Goal: Check status

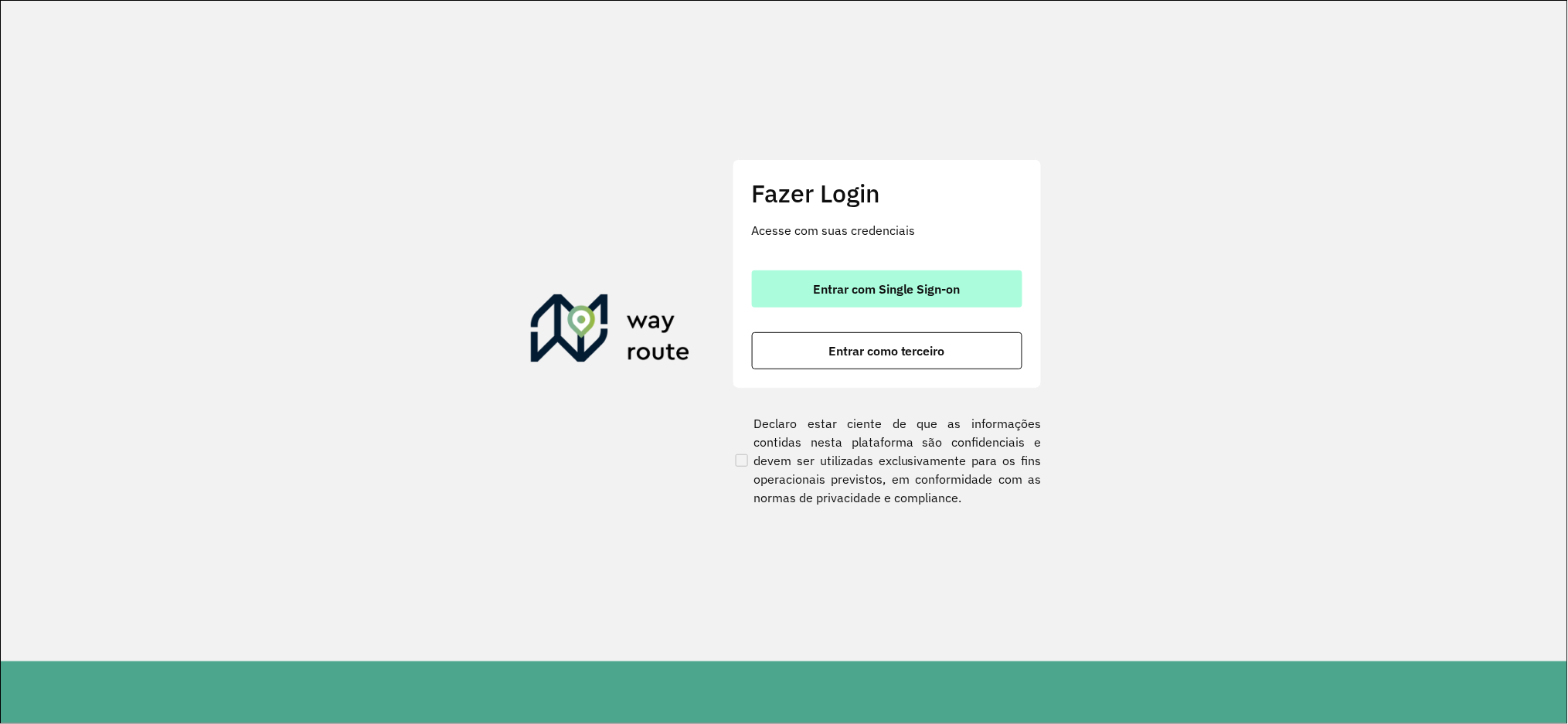
click at [799, 294] on button "Entrar com Single Sign-on" at bounding box center [887, 289] width 271 height 37
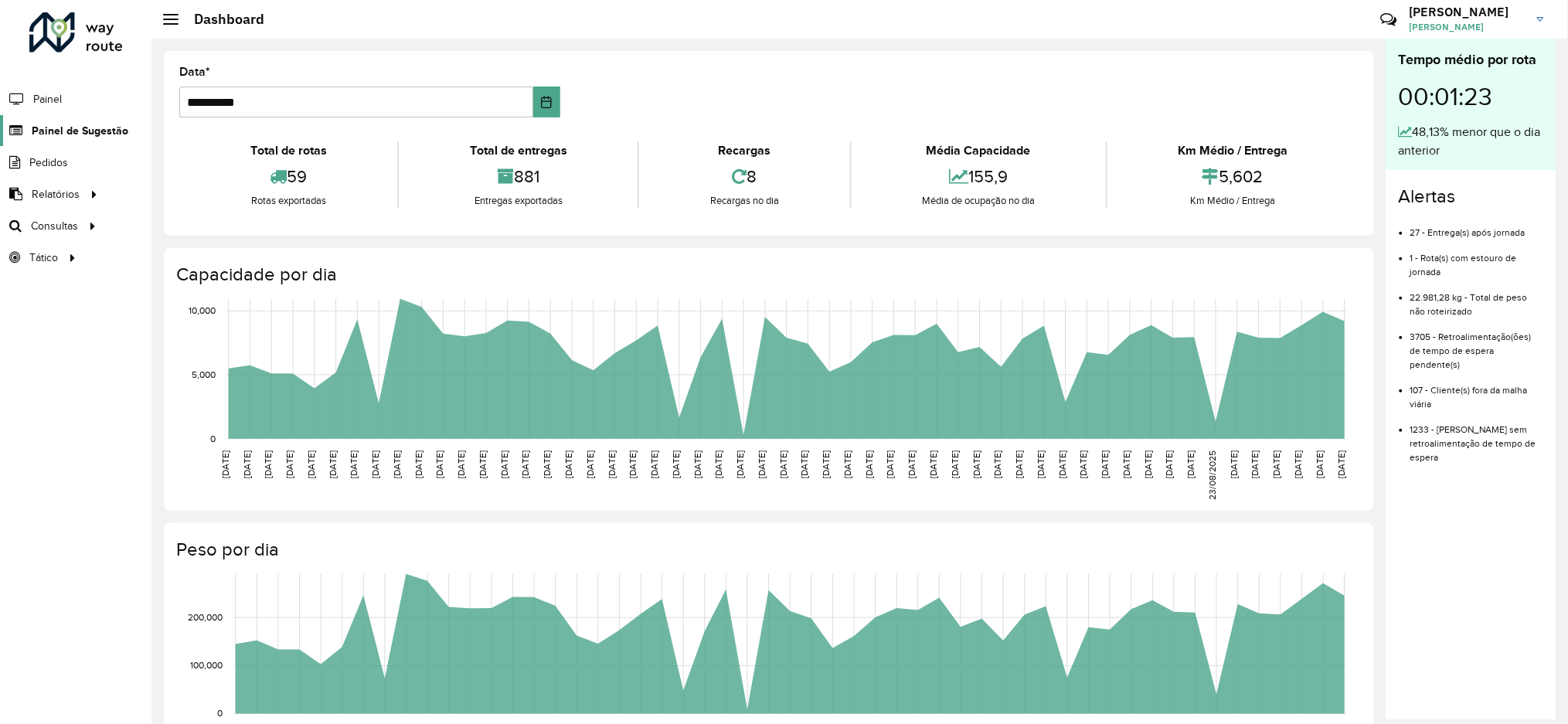
click at [62, 128] on span "Painel de Sugestão" at bounding box center [80, 131] width 96 height 17
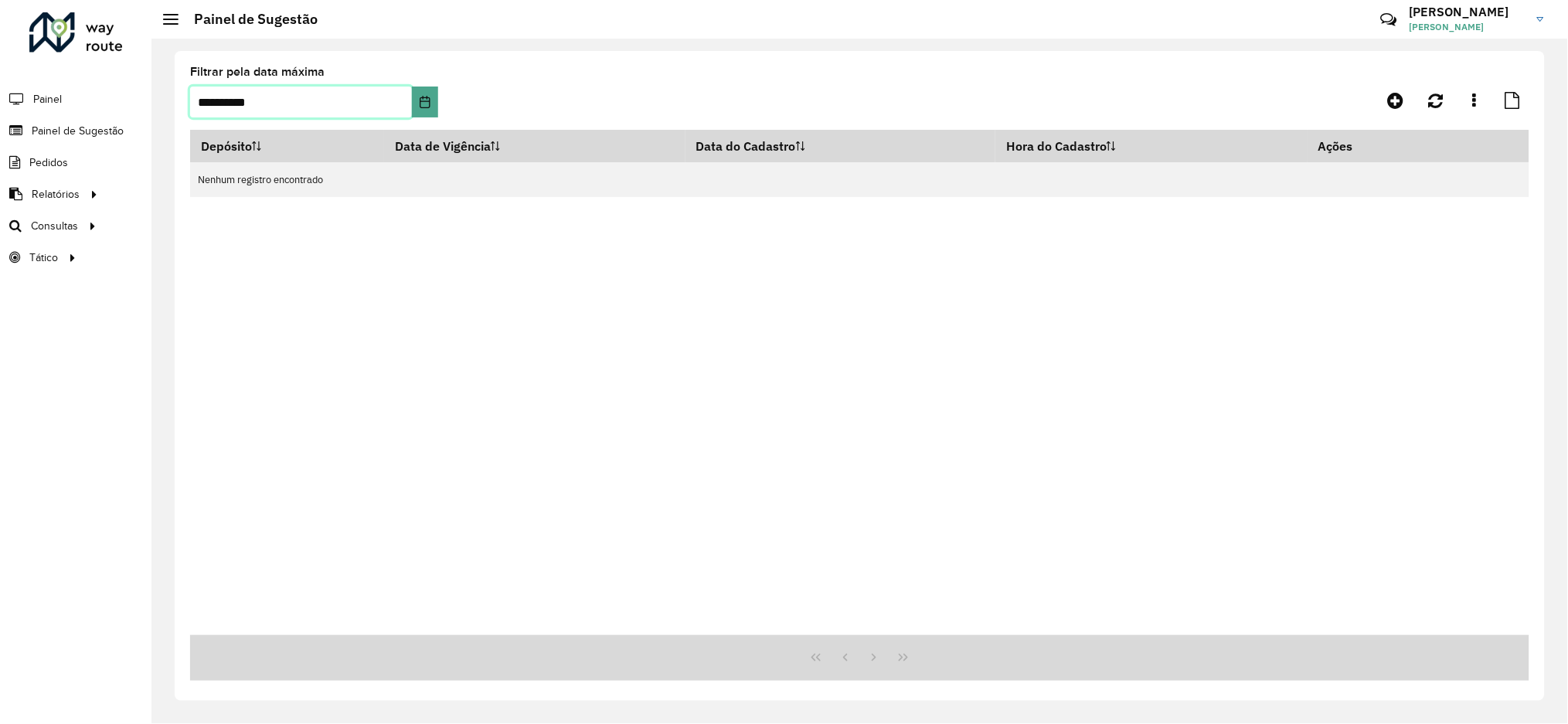
click at [266, 109] on input "**********" at bounding box center [301, 101] width 222 height 31
click at [436, 108] on button "Choose Date" at bounding box center [425, 101] width 27 height 31
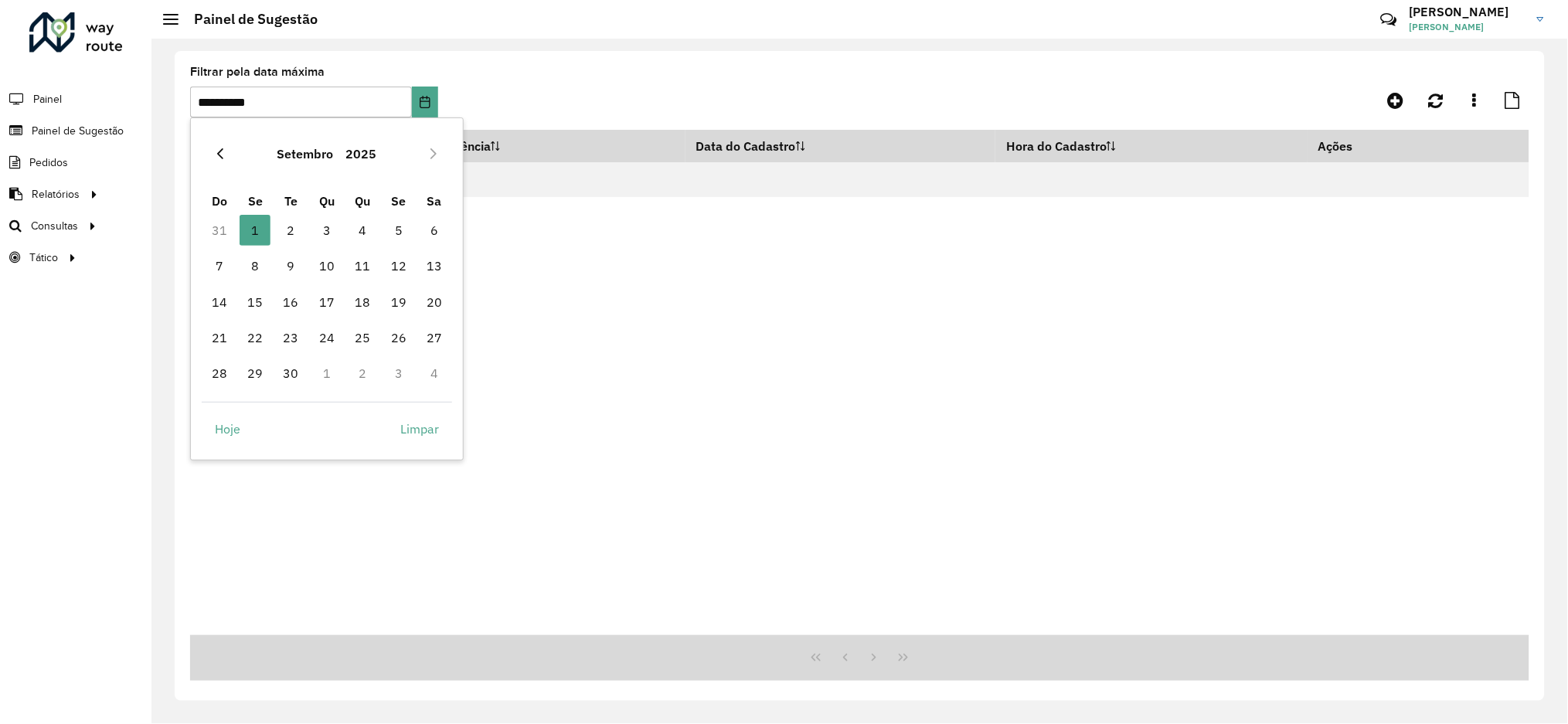
click at [225, 154] on icon "Previous Month" at bounding box center [220, 154] width 12 height 12
click at [429, 372] on span "30" at bounding box center [434, 373] width 31 height 31
type input "**********"
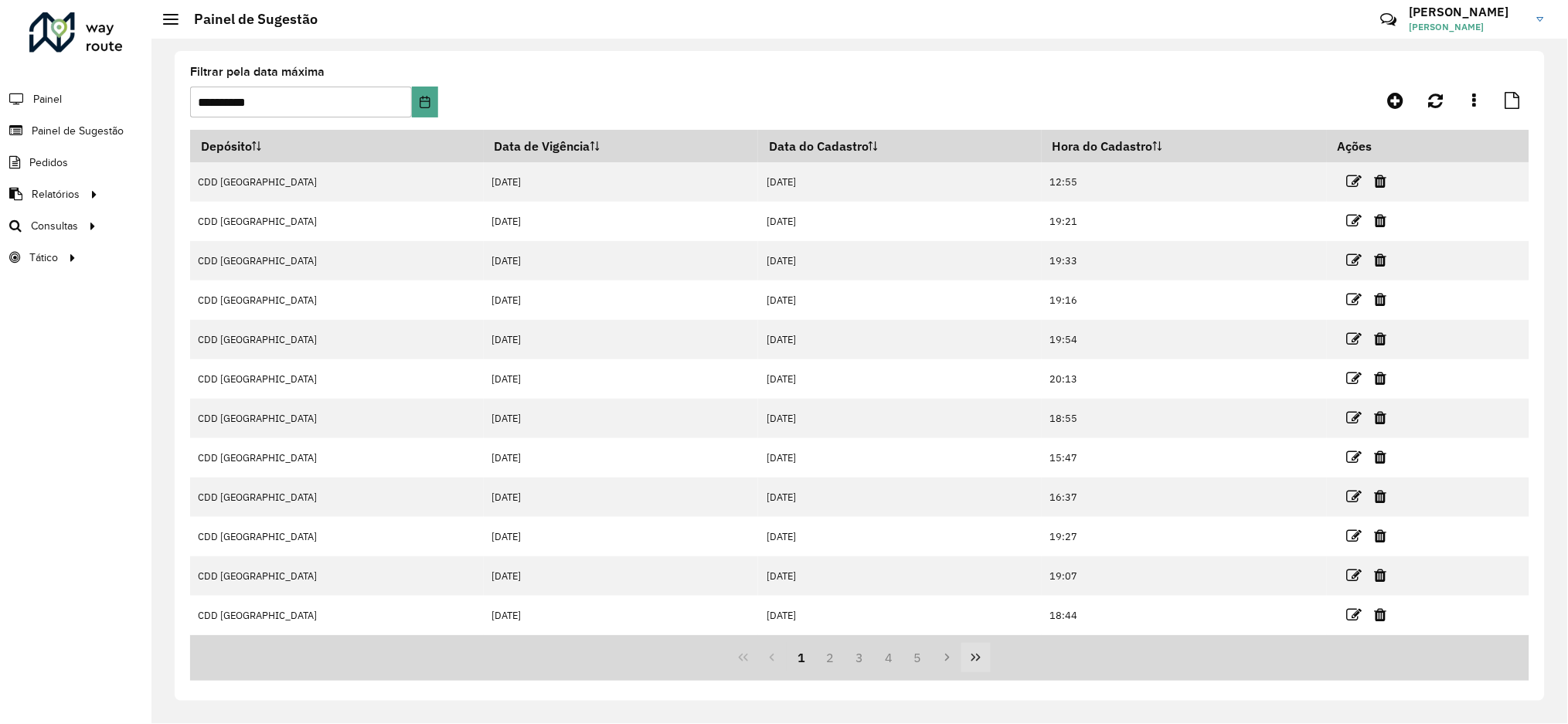
click at [979, 660] on icon "Last Page" at bounding box center [976, 657] width 9 height 7
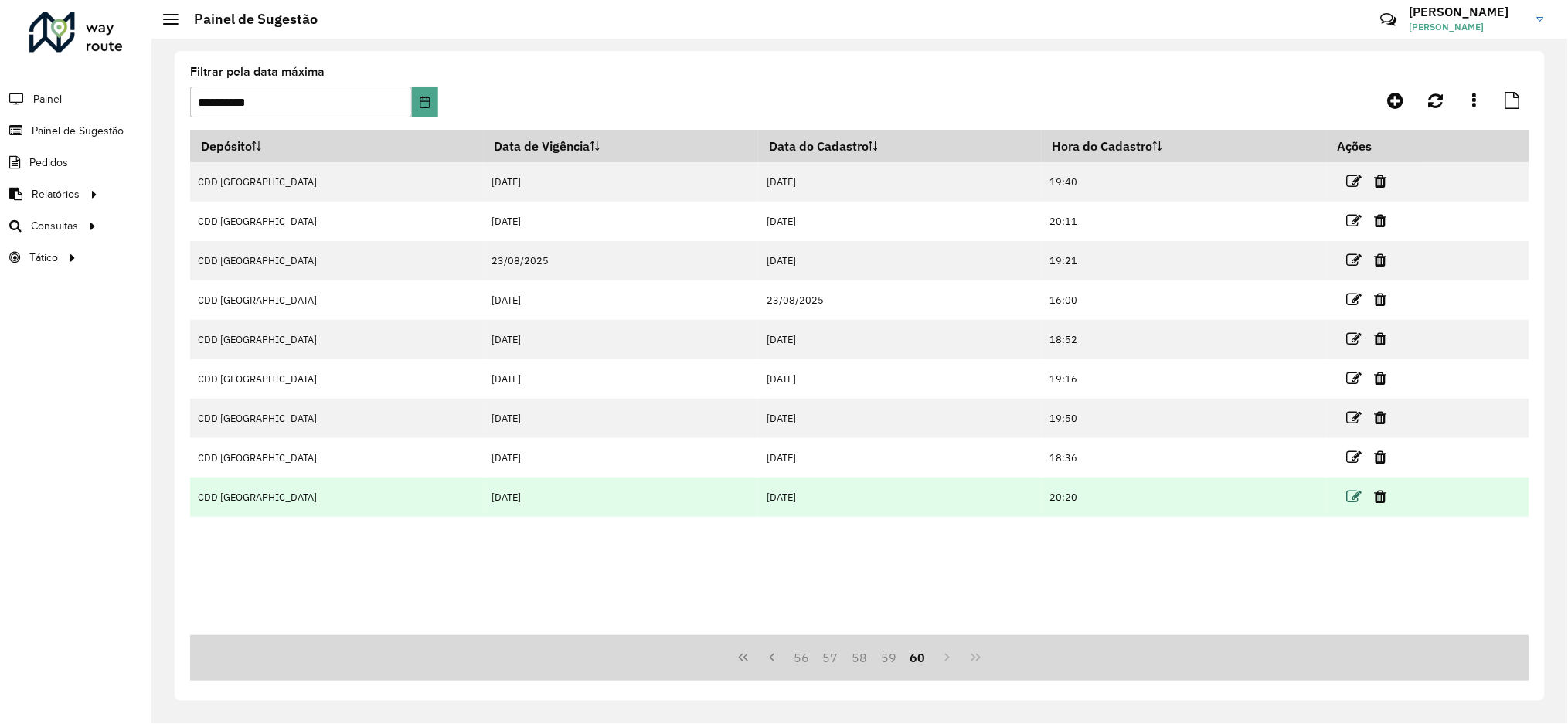
click at [1347, 491] on icon at bounding box center [1355, 497] width 16 height 16
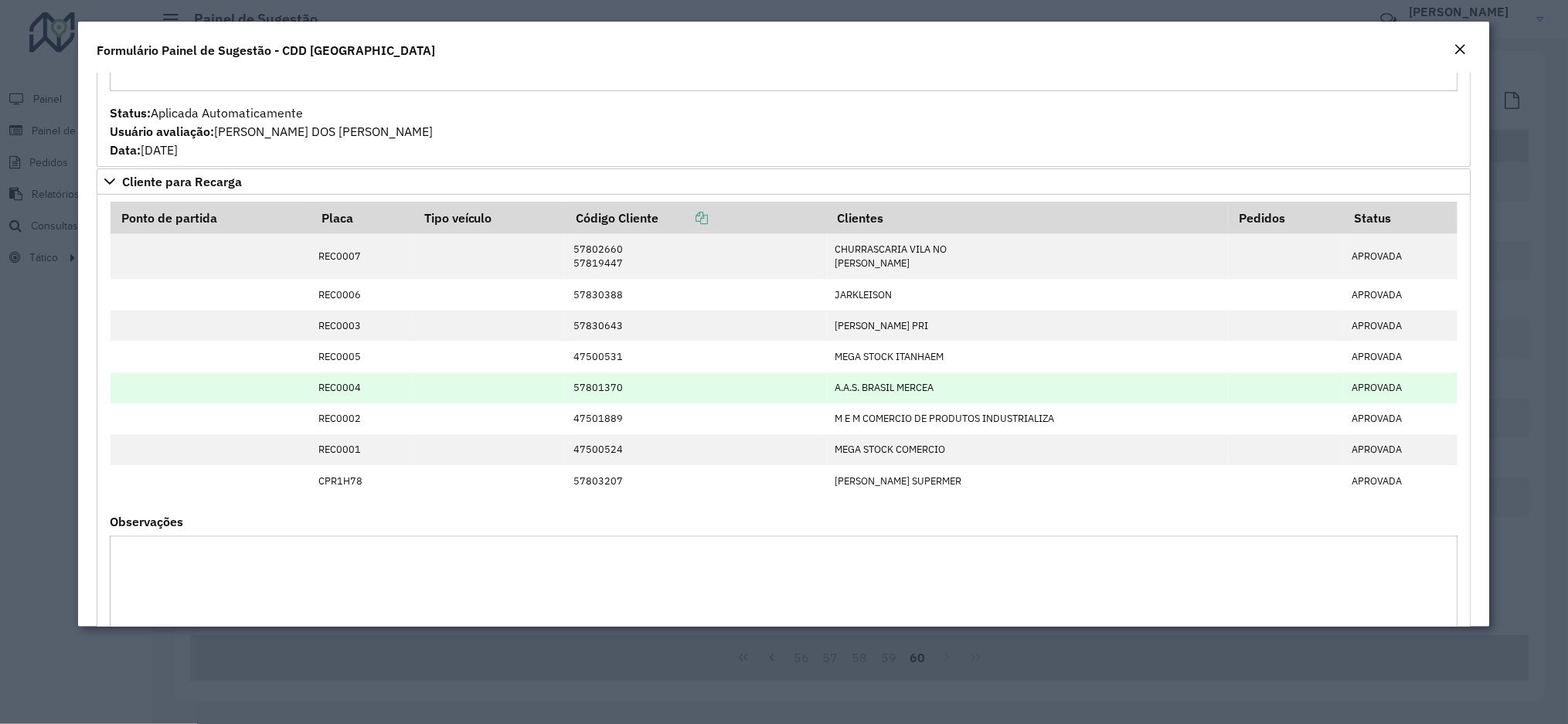
scroll to position [1200, 0]
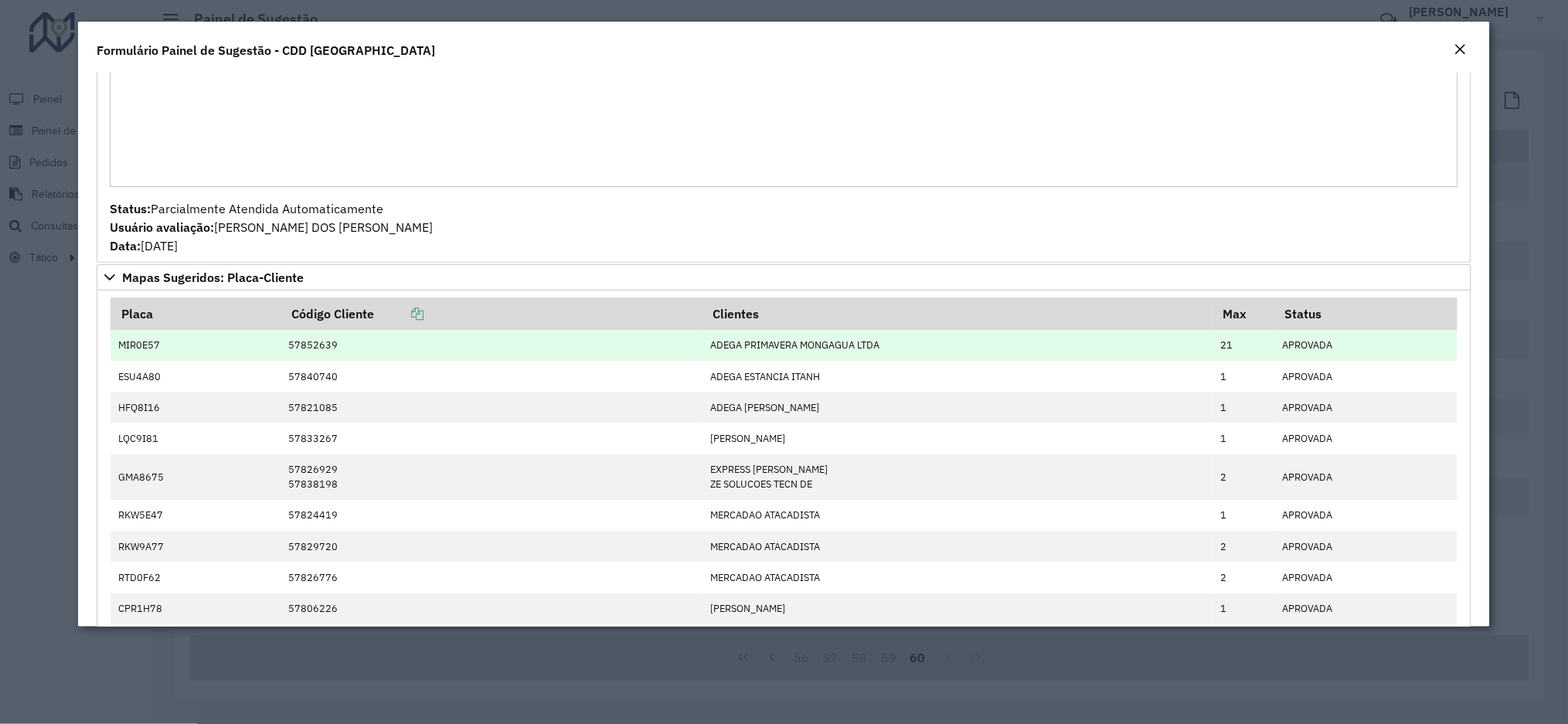
drag, startPoint x: 1242, startPoint y: 352, endPoint x: 1184, endPoint y: 352, distance: 58.0
click at [1184, 352] on tr "MIR0E57 57852639 ADEGA PRIMAVERA MONGAGUA LTDA 21 APROVADA" at bounding box center [784, 345] width 1347 height 31
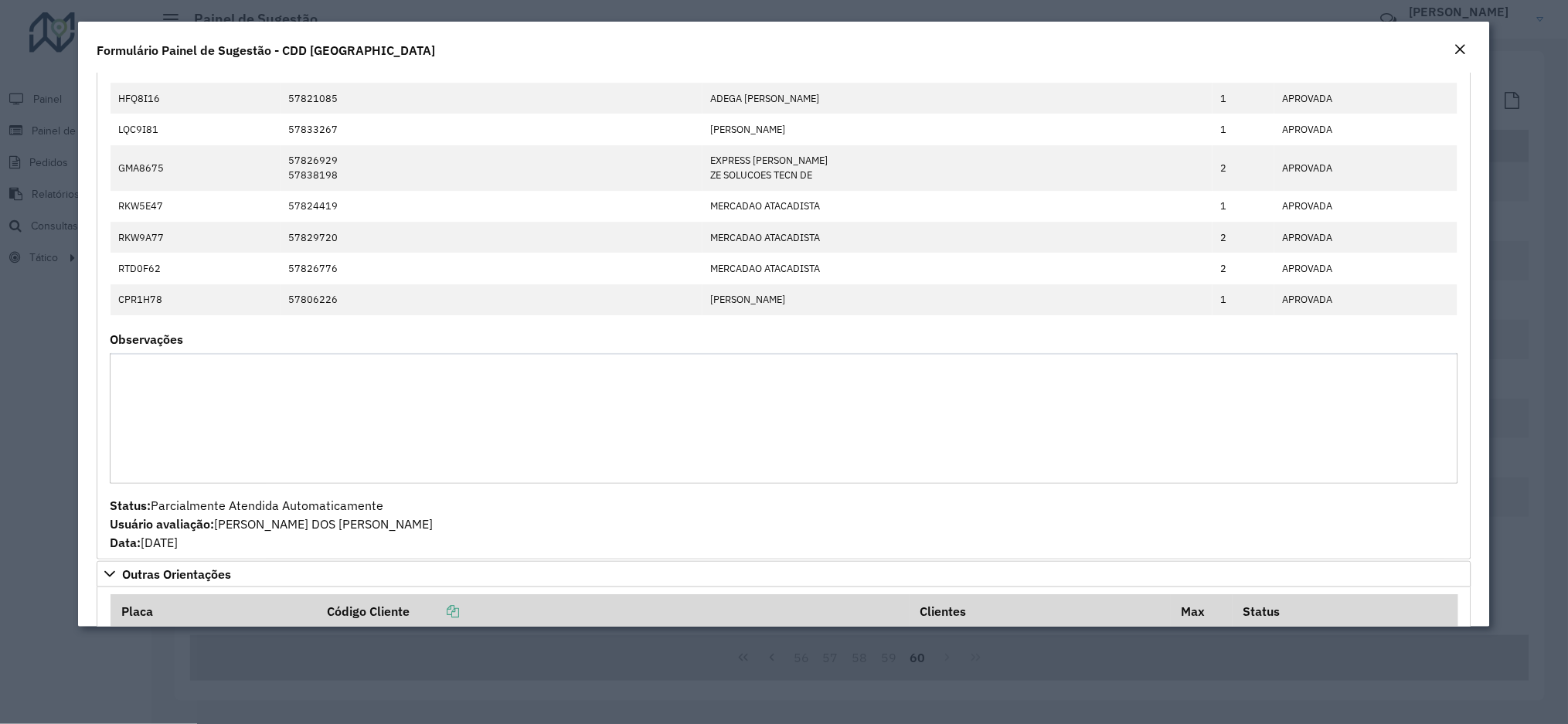
scroll to position [1778, 0]
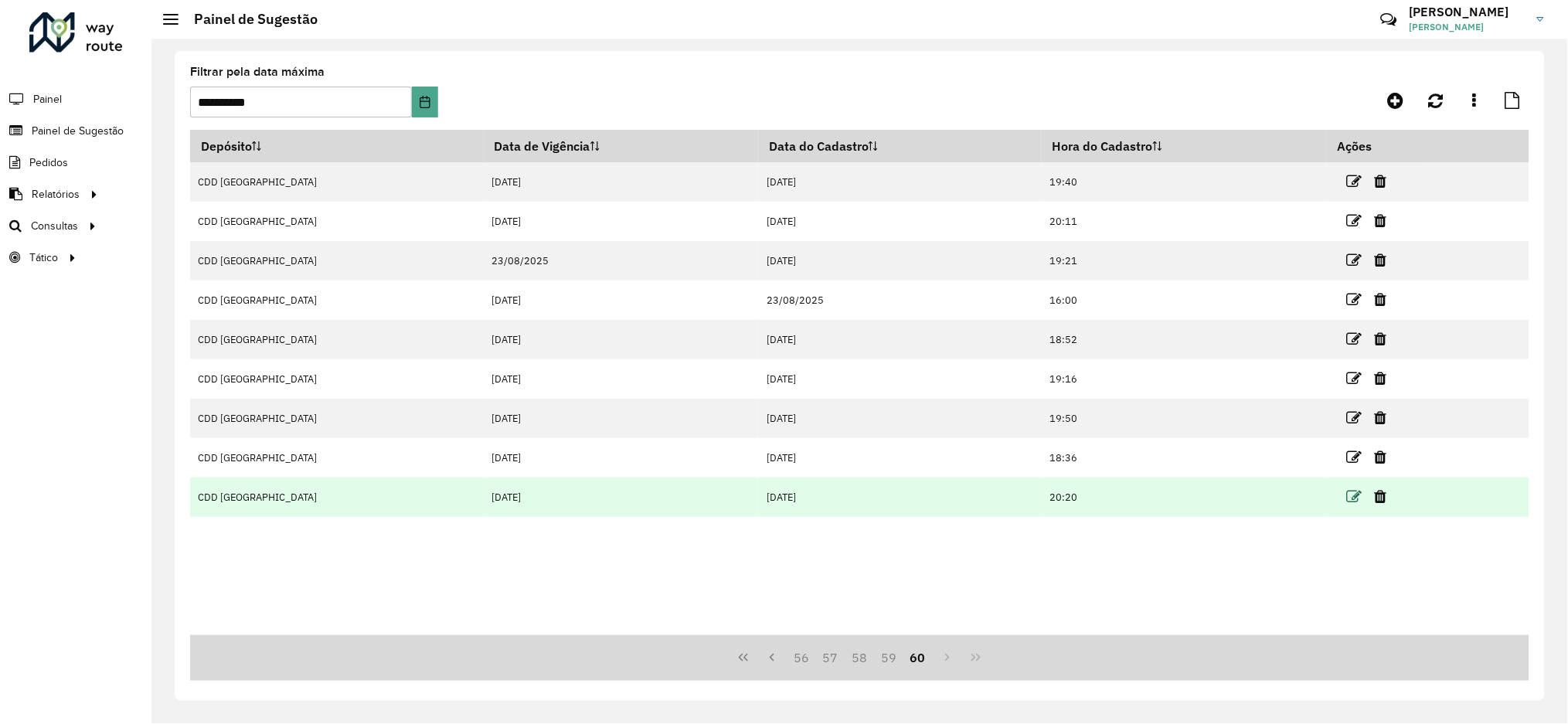
click at [1347, 493] on icon at bounding box center [1355, 497] width 16 height 16
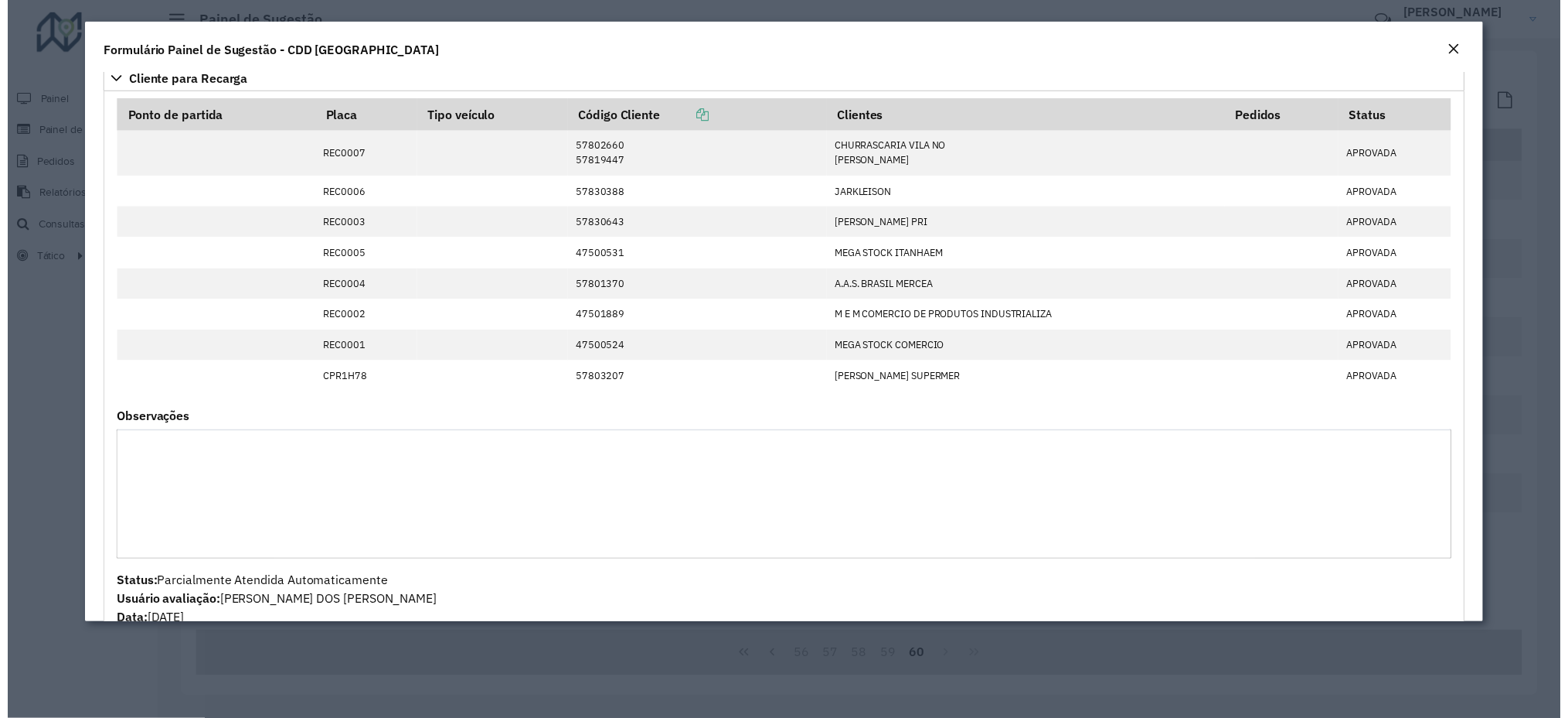
scroll to position [1134, 0]
